Goal: Information Seeking & Learning: Learn about a topic

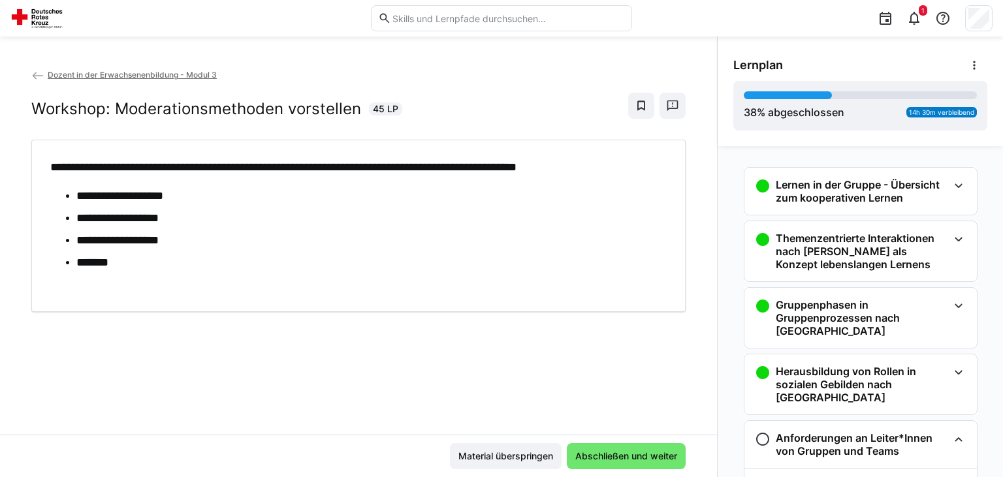
scroll to position [756, 0]
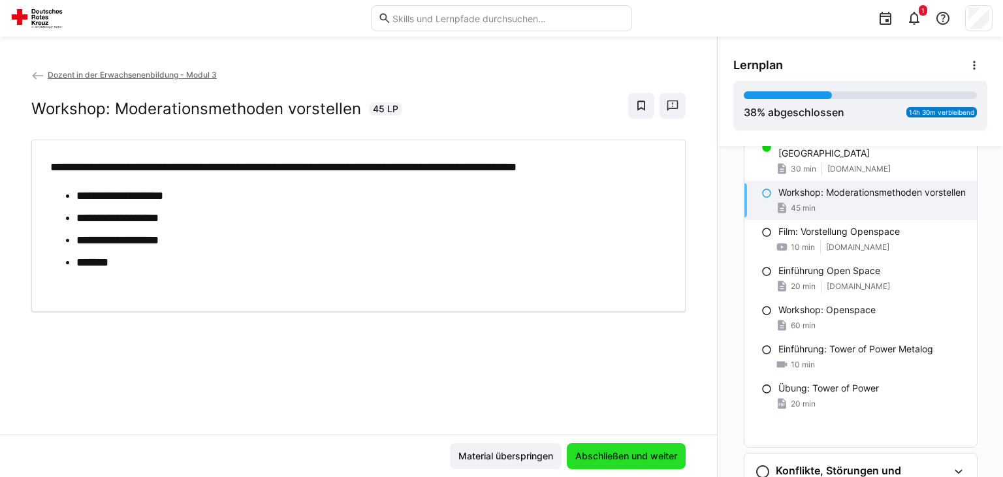
click at [652, 453] on span "Abschließen und weiter" at bounding box center [627, 456] width 106 height 13
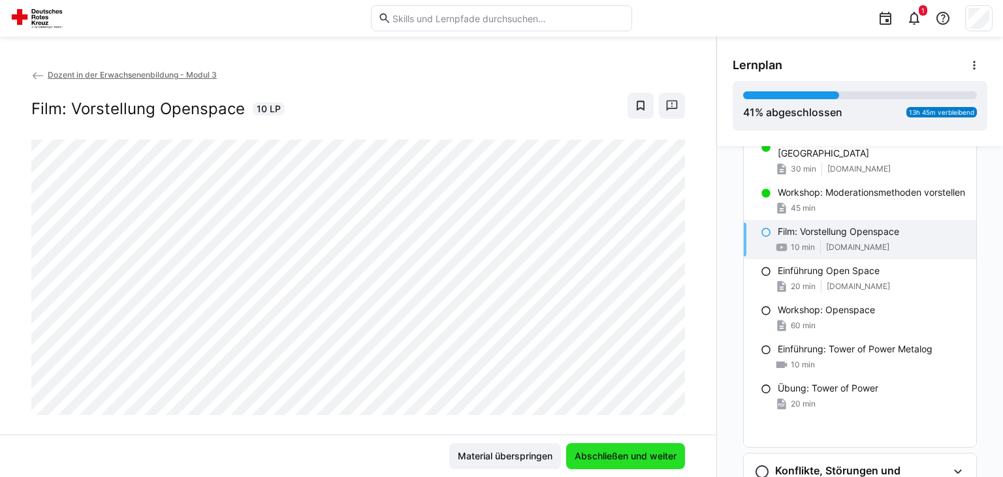
click at [652, 453] on span "Abschließen und weiter" at bounding box center [626, 456] width 106 height 13
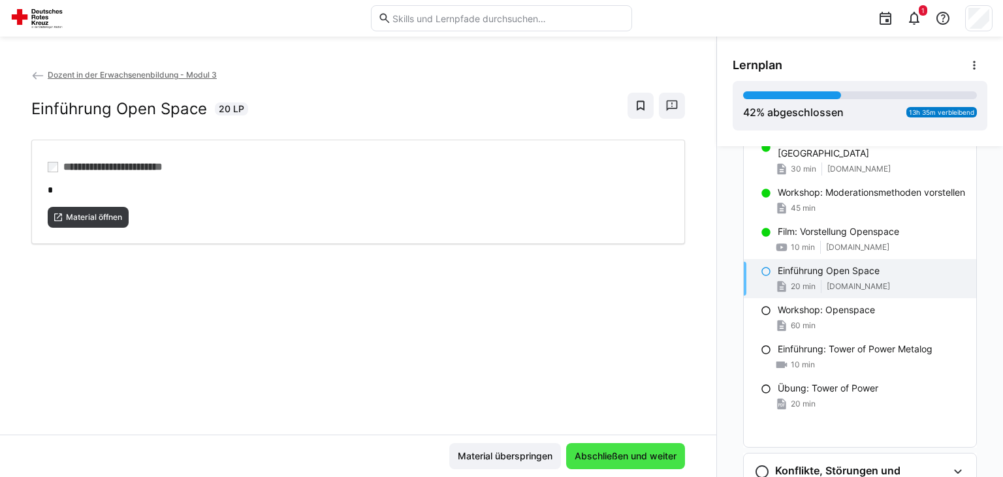
click at [652, 453] on span "Abschließen und weiter" at bounding box center [626, 456] width 106 height 13
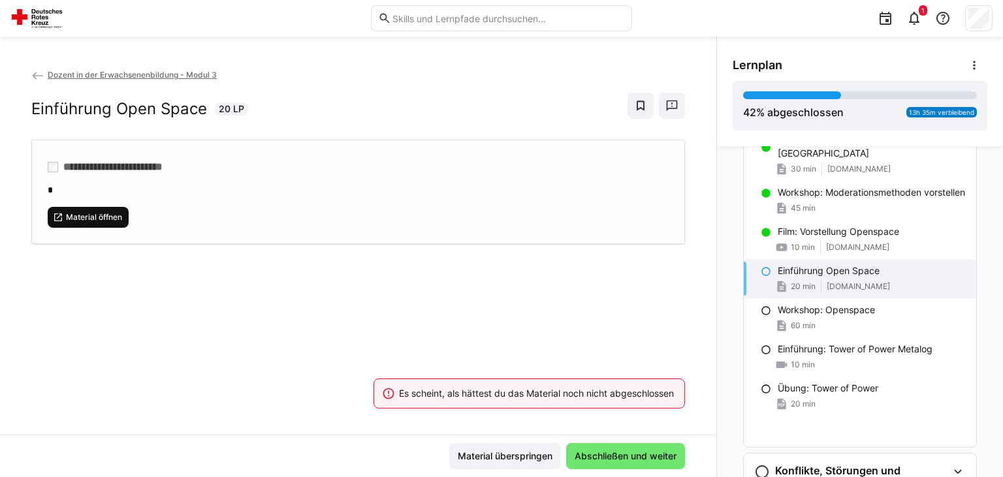
click at [78, 212] on span "Material öffnen" at bounding box center [94, 217] width 59 height 10
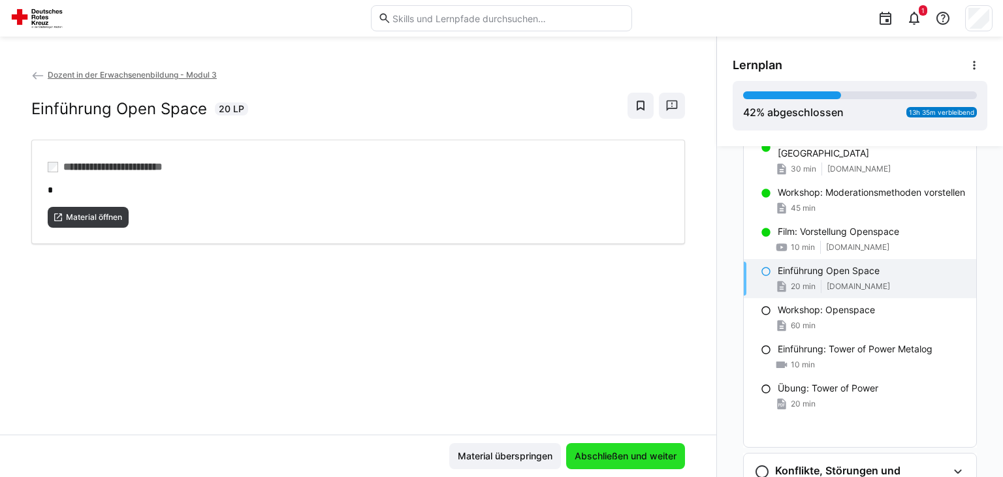
click at [636, 451] on span "Abschließen und weiter" at bounding box center [626, 456] width 106 height 13
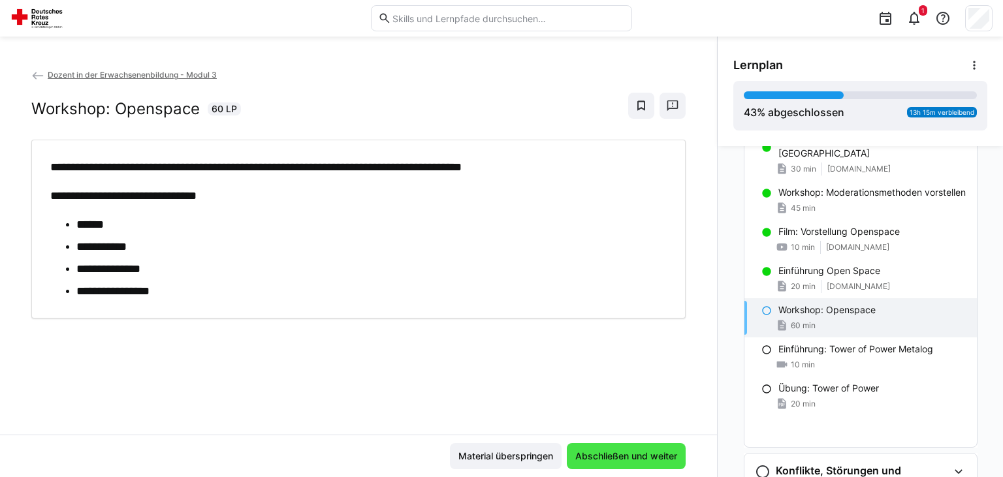
click at [636, 451] on span "Abschließen und weiter" at bounding box center [627, 456] width 106 height 13
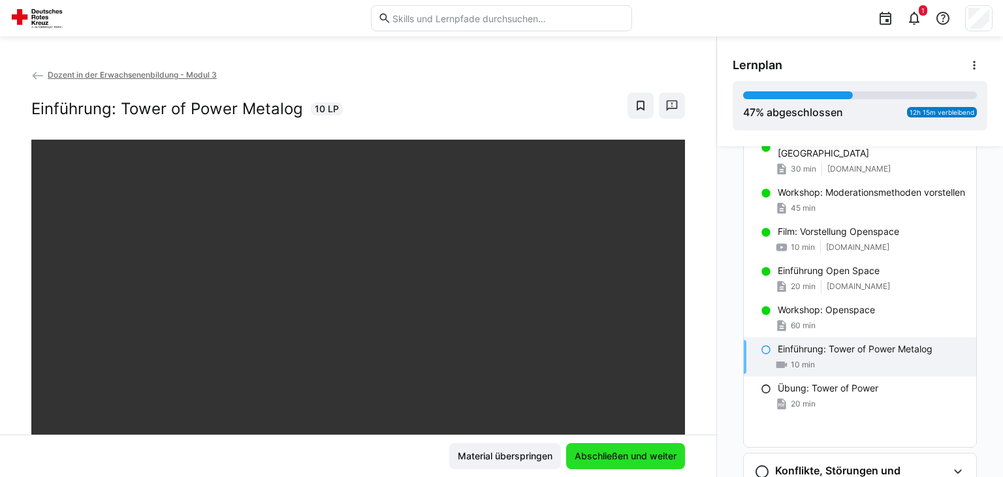
click at [636, 451] on span "Abschließen und weiter" at bounding box center [626, 456] width 106 height 13
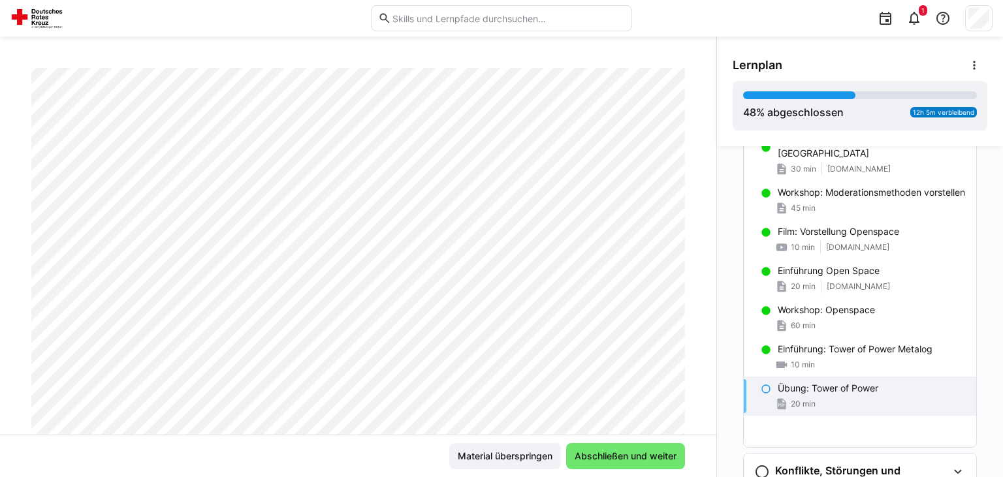
scroll to position [174, 0]
click at [653, 459] on span "Abschließen und weiter" at bounding box center [626, 456] width 106 height 13
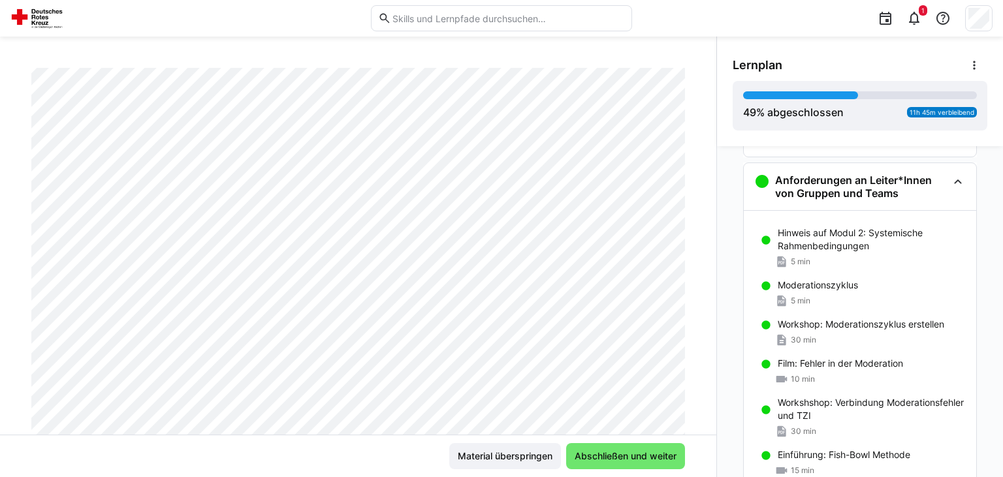
scroll to position [256, 0]
click at [889, 176] on h3 "Anforderungen an Leiter*Innen von Gruppen und Teams" at bounding box center [861, 189] width 172 height 26
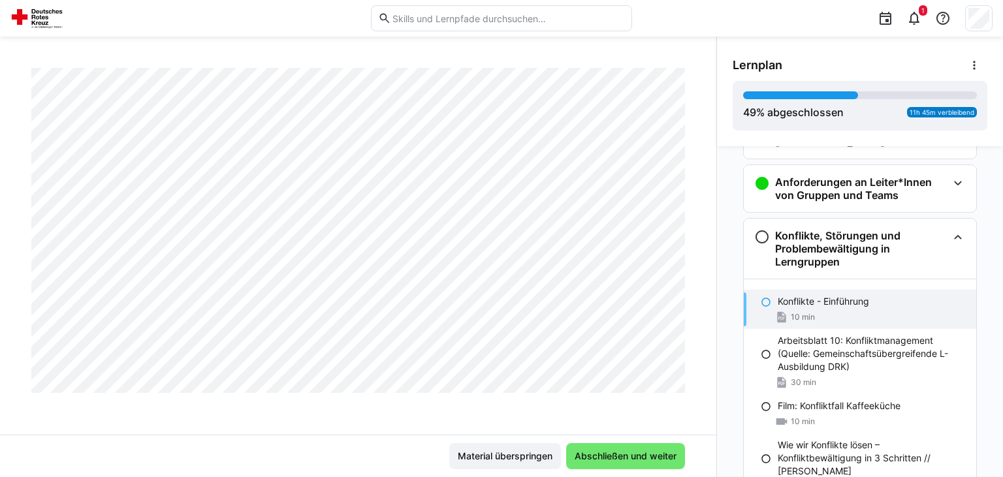
scroll to position [640, 0]
click at [661, 448] on span "Abschließen und weiter" at bounding box center [625, 457] width 119 height 26
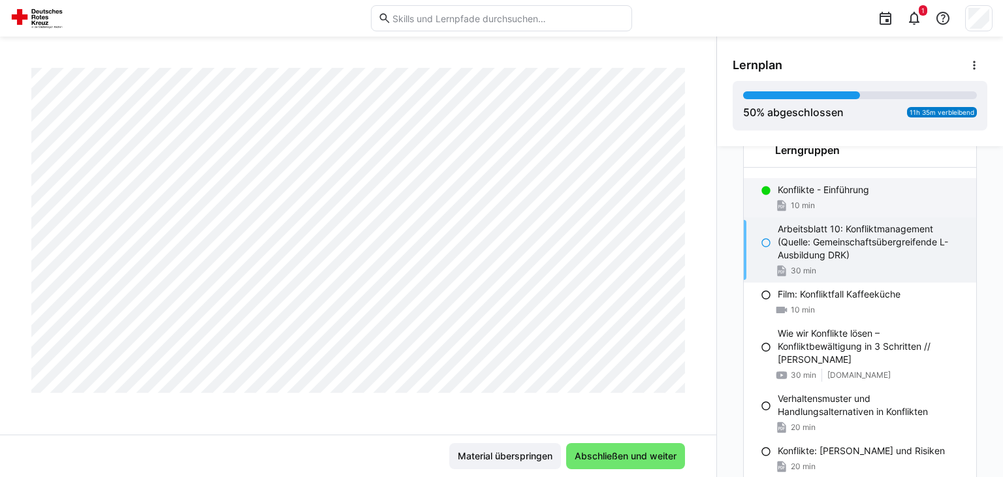
scroll to position [369, 0]
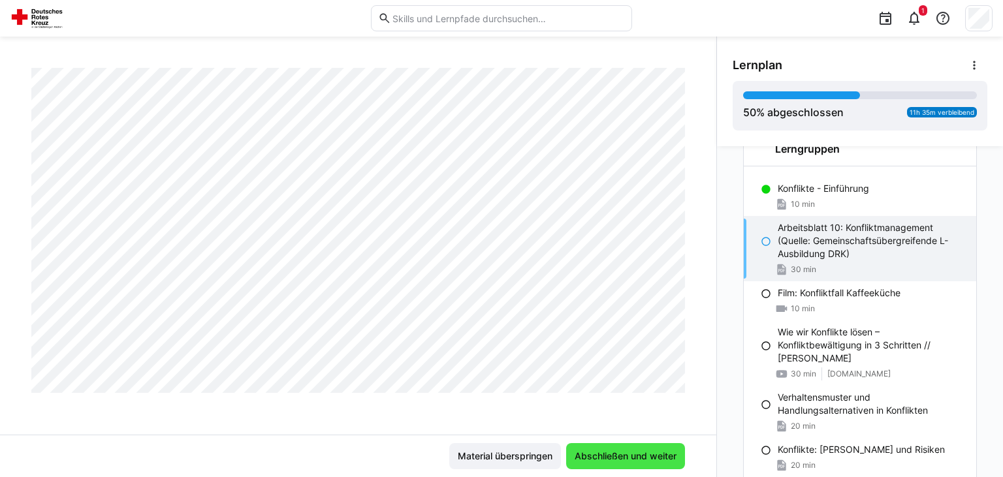
click at [611, 452] on span "Abschließen und weiter" at bounding box center [626, 456] width 106 height 13
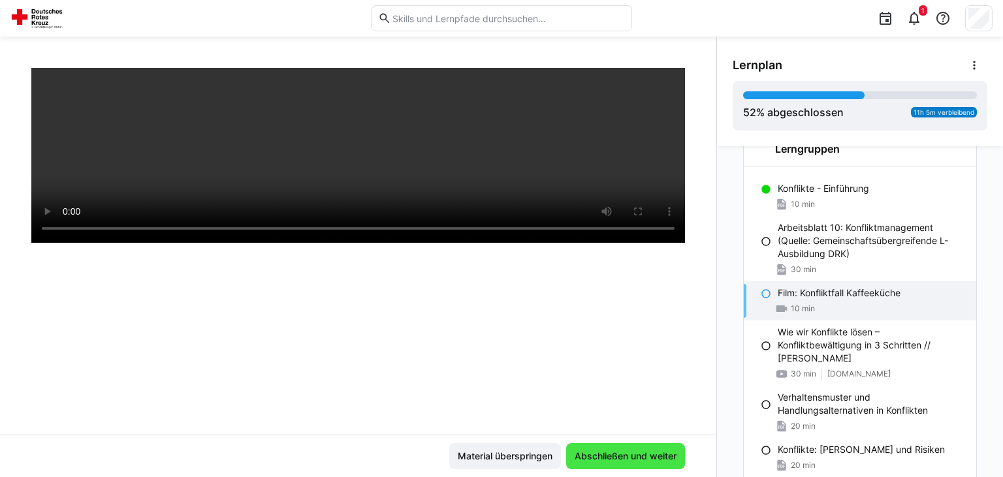
scroll to position [223, 0]
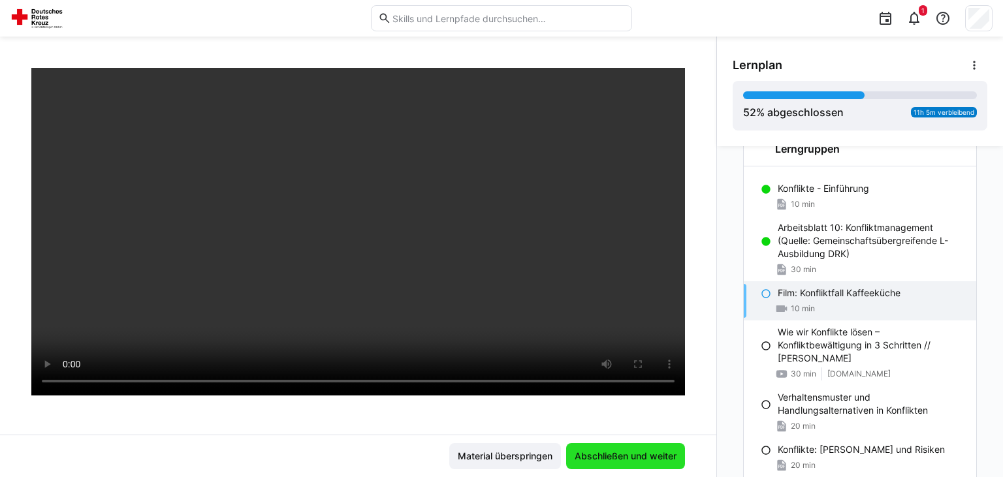
click at [611, 452] on span "Abschließen und weiter" at bounding box center [626, 456] width 106 height 13
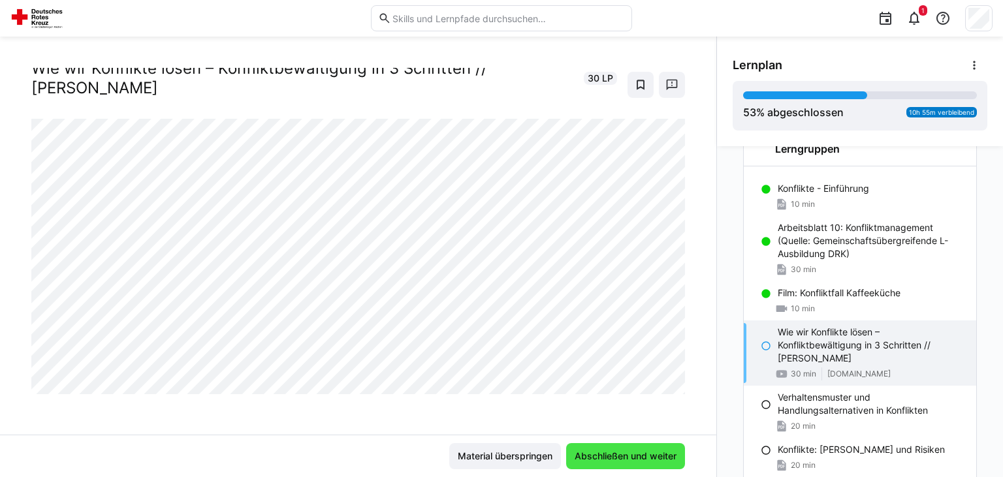
click at [662, 451] on span "Abschließen und weiter" at bounding box center [626, 456] width 106 height 13
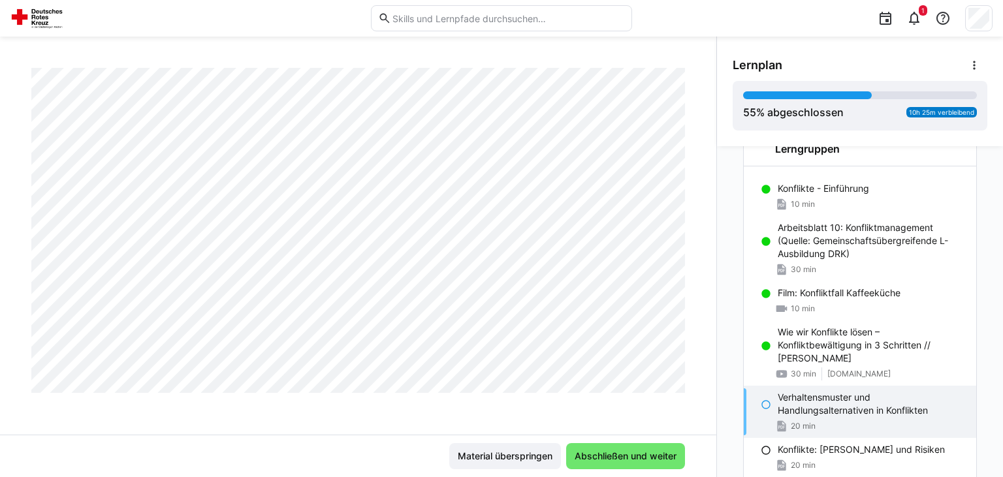
scroll to position [640, 0]
click at [654, 454] on span "Abschließen und weiter" at bounding box center [626, 456] width 106 height 13
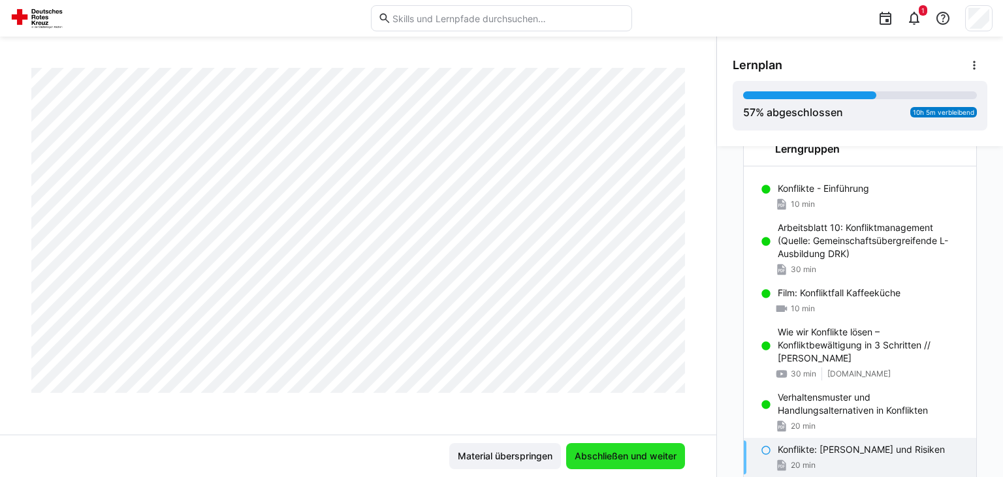
click at [659, 451] on span "Abschließen und weiter" at bounding box center [626, 456] width 106 height 13
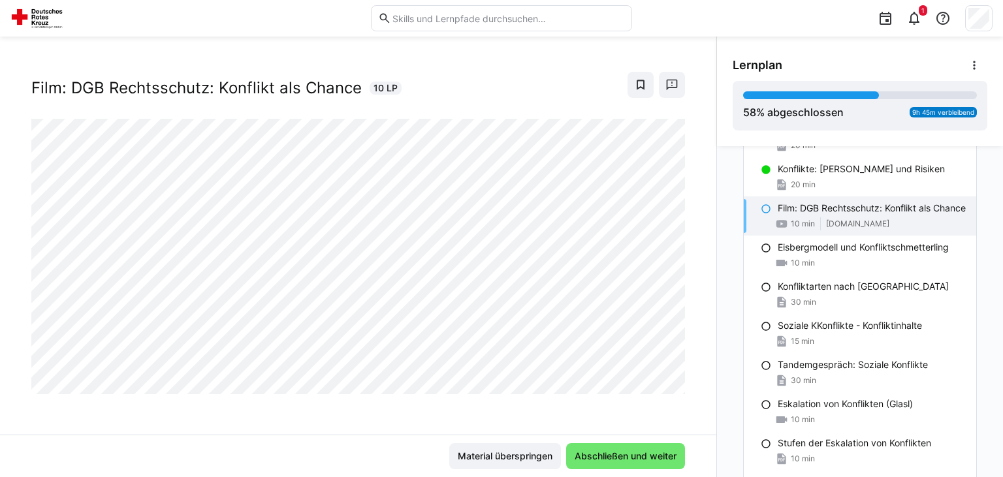
scroll to position [651, 0]
click at [636, 445] on span "Abschließen und weiter" at bounding box center [625, 457] width 119 height 26
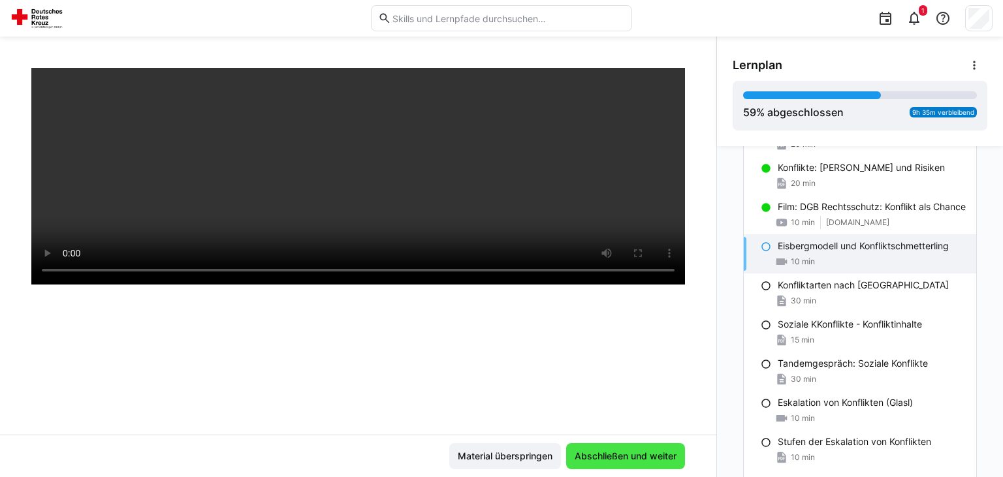
scroll to position [0, 0]
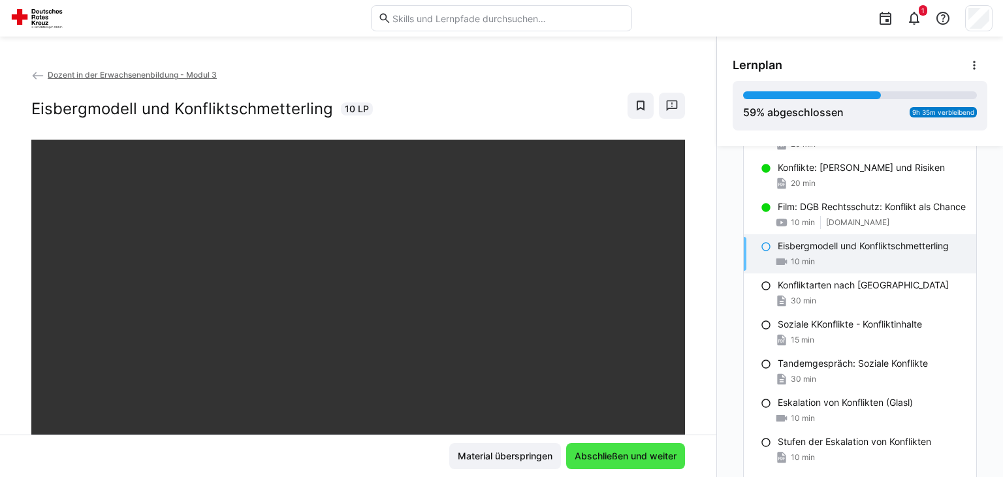
click at [607, 462] on span "Abschließen und weiter" at bounding box center [626, 456] width 106 height 13
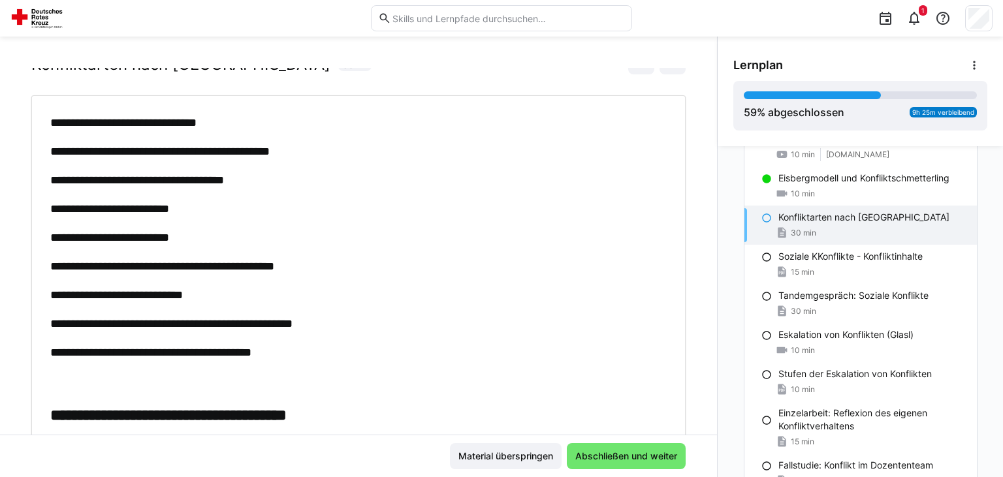
scroll to position [48, 0]
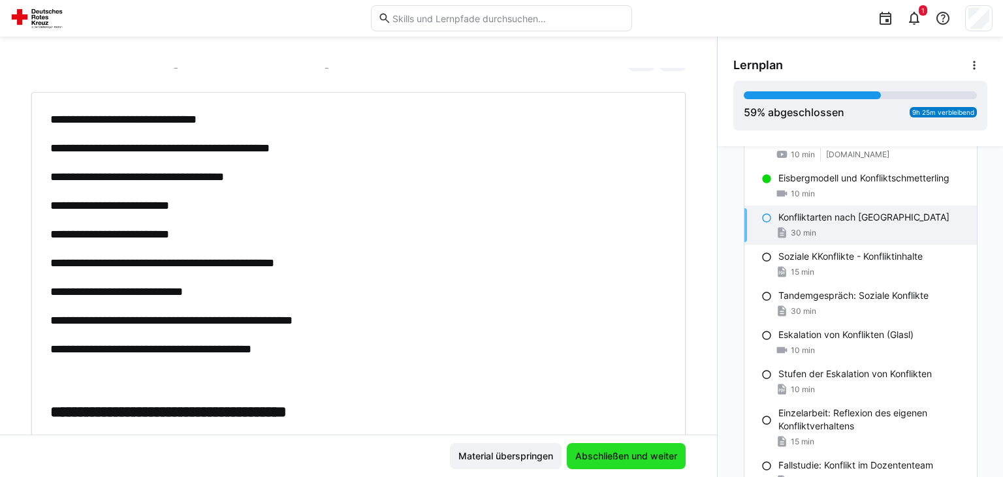
click at [628, 459] on span "Abschließen und weiter" at bounding box center [627, 456] width 106 height 13
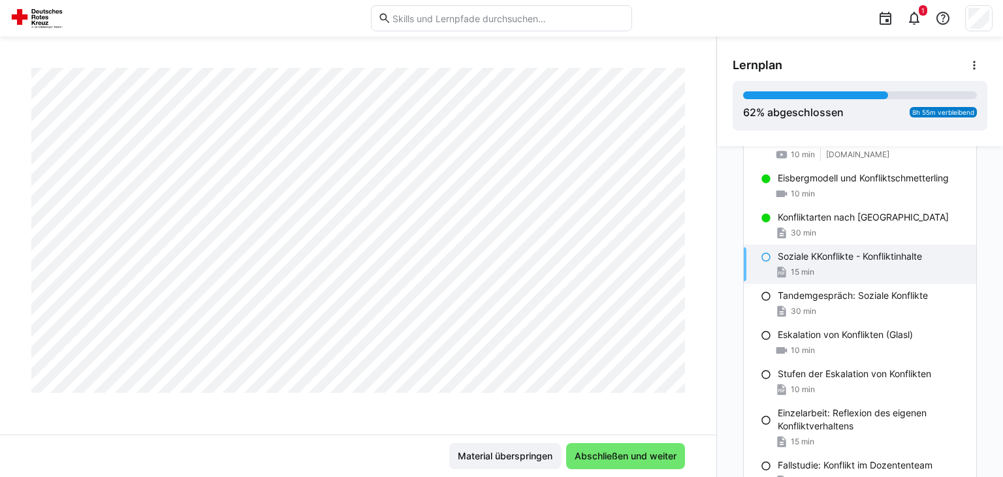
scroll to position [1577, 0]
click at [656, 465] on span "Abschließen und weiter" at bounding box center [625, 457] width 119 height 26
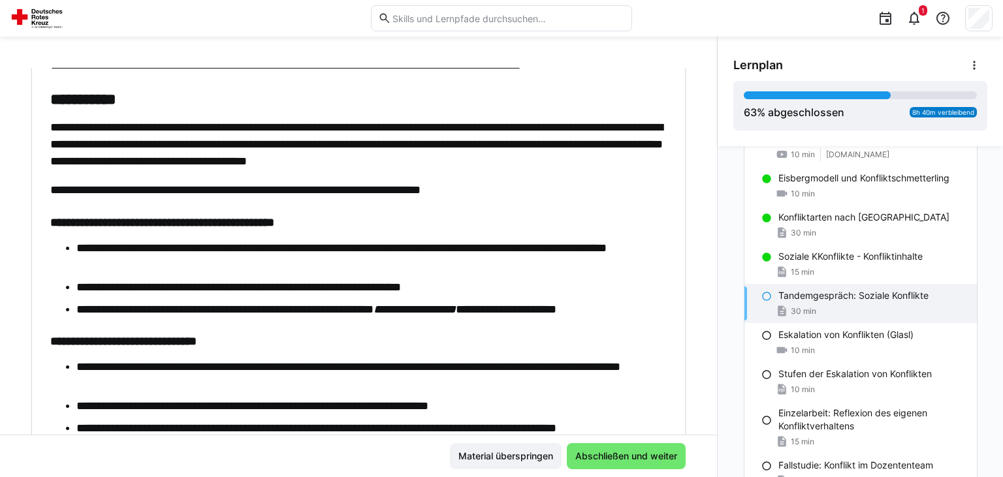
scroll to position [114, 0]
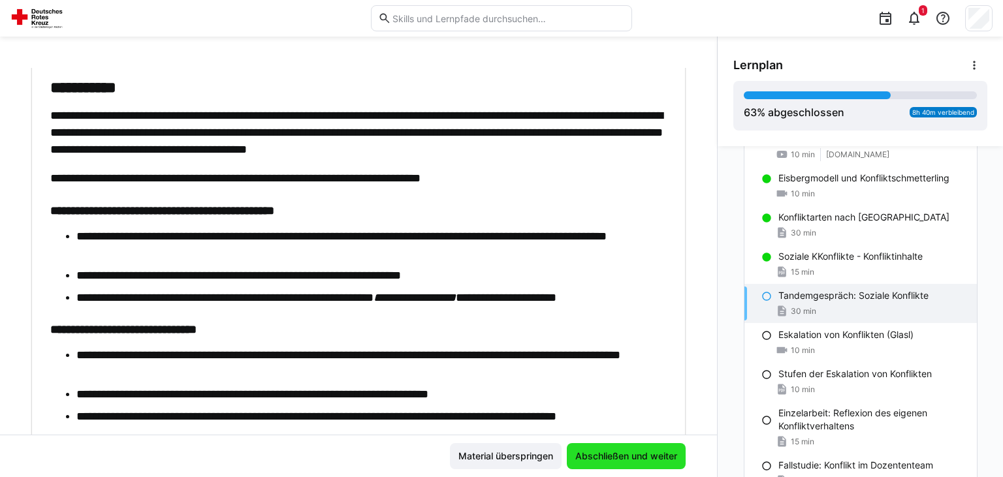
click at [599, 453] on span "Abschließen und weiter" at bounding box center [627, 456] width 106 height 13
